Goal: Task Accomplishment & Management: Use online tool/utility

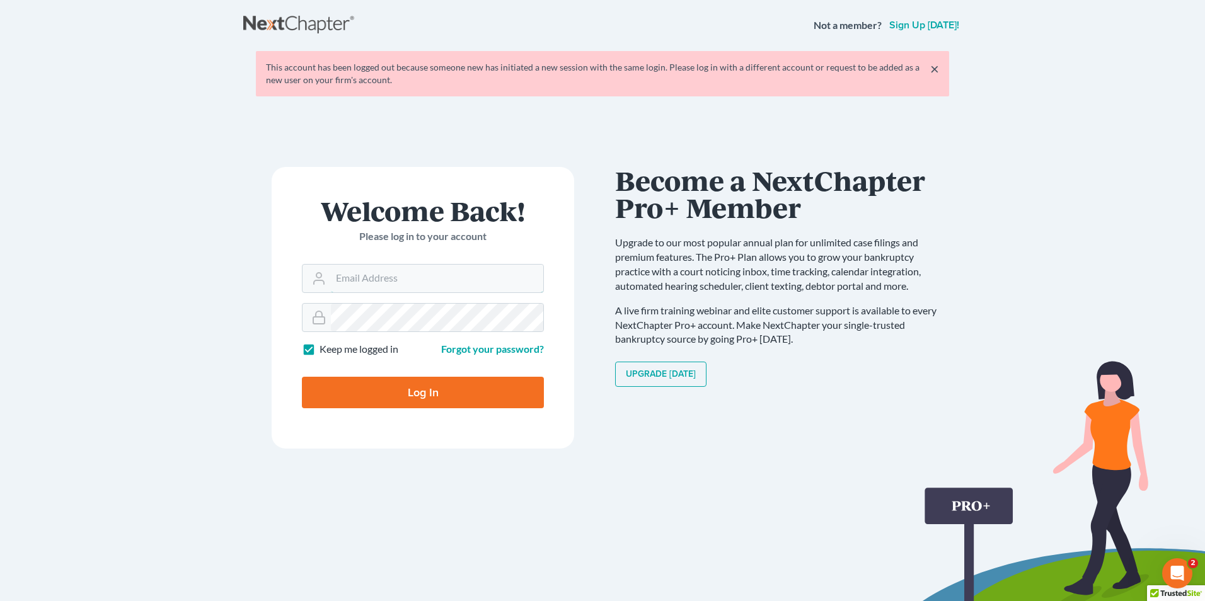
type input "[PERSON_NAME][EMAIL_ADDRESS][DOMAIN_NAME]"
click at [443, 394] on input "Log In" at bounding box center [423, 393] width 242 height 32
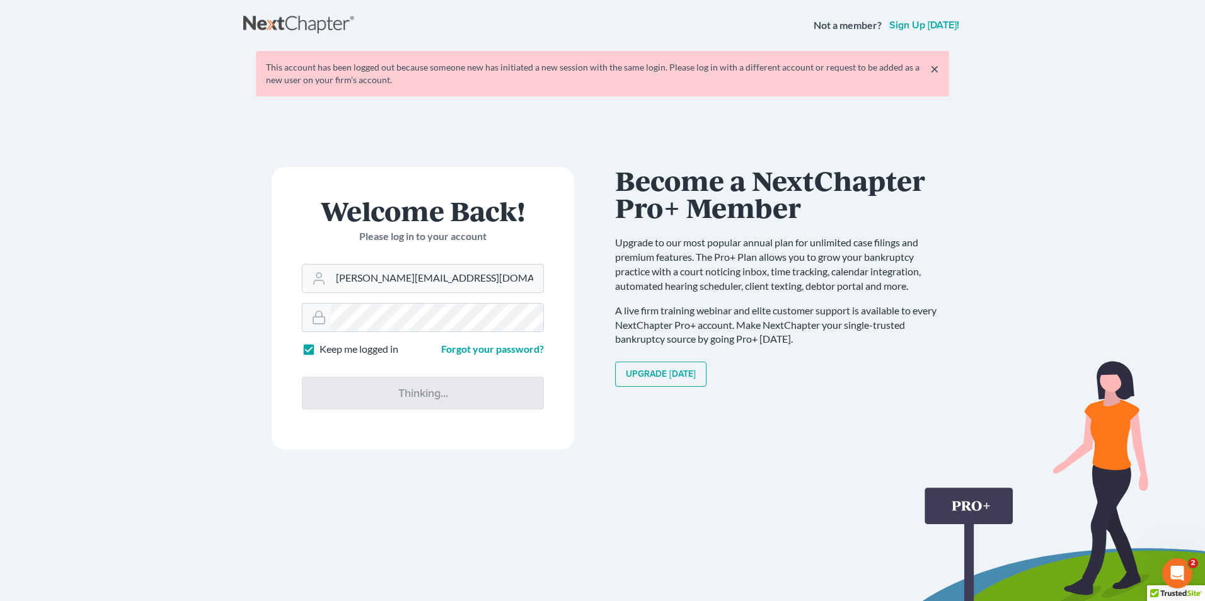
type input "Log In"
